Goal: Task Accomplishment & Management: Manage account settings

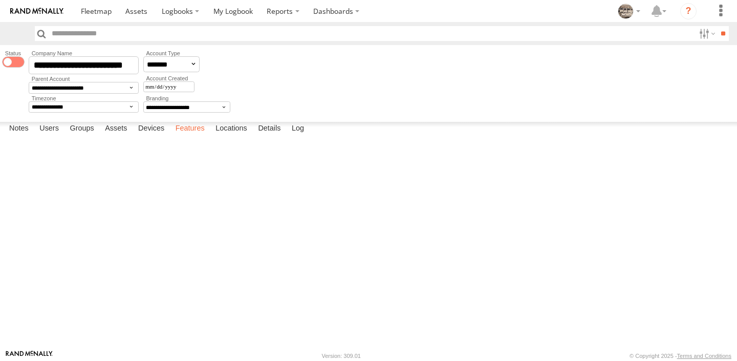
click at [198, 136] on label "Features" at bounding box center [189, 129] width 39 height 14
select select "*"
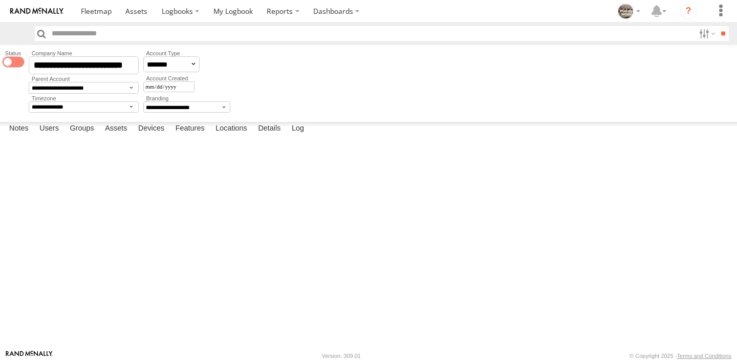
select select "*"
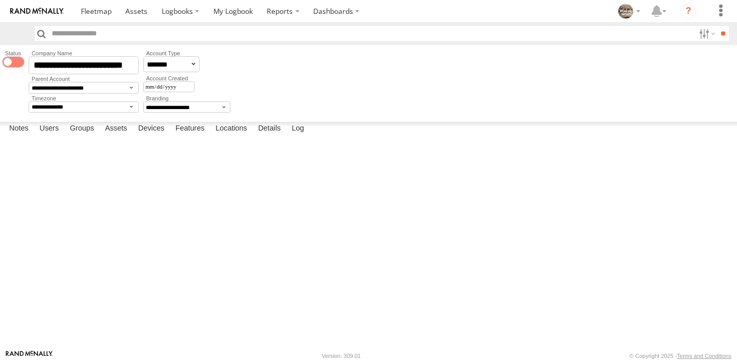
select select "*"
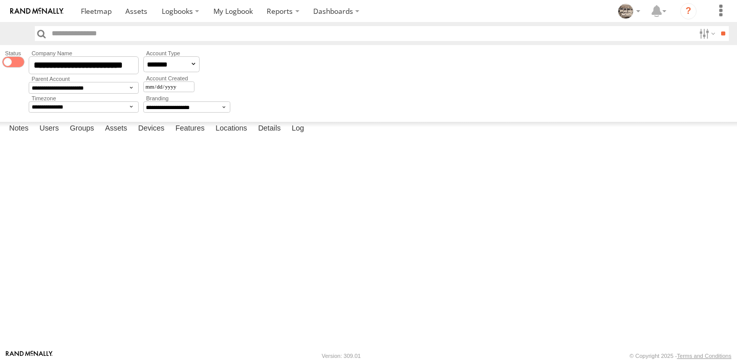
select select "*"
click at [0, 0] on label "Mobile Application" at bounding box center [0, 0] width 0 height 0
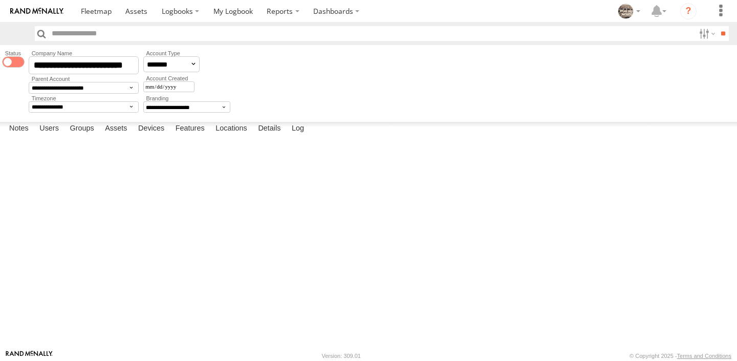
scroll to position [131, 0]
click at [0, 0] on label "Navigation Status Control" at bounding box center [0, 0] width 0 height 0
select select "*****"
